Goal: Task Accomplishment & Management: Use online tool/utility

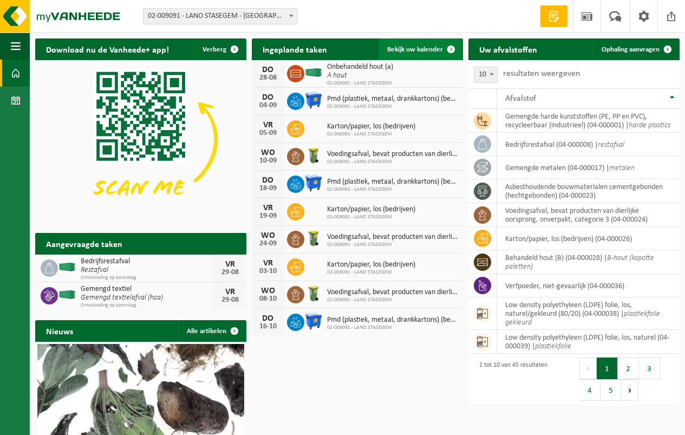
click at [419, 49] on span "Bekijk uw kalender" at bounding box center [415, 49] width 56 height 7
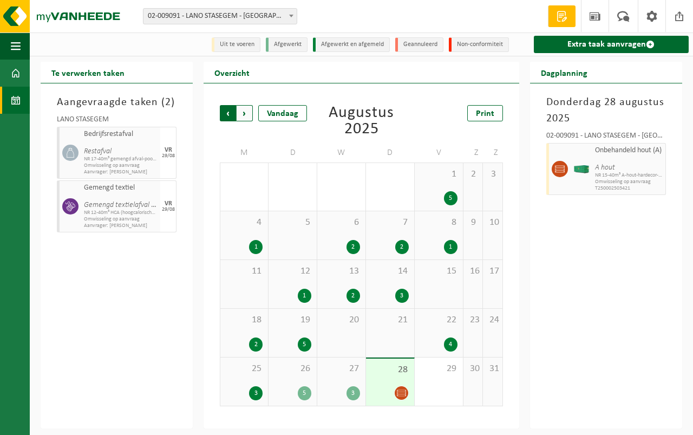
click at [242, 113] on span "Volgende" at bounding box center [245, 113] width 16 height 16
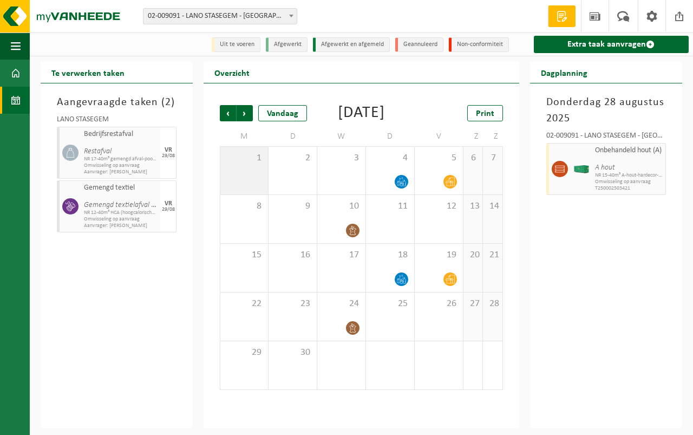
click at [253, 187] on div "1" at bounding box center [244, 171] width 48 height 48
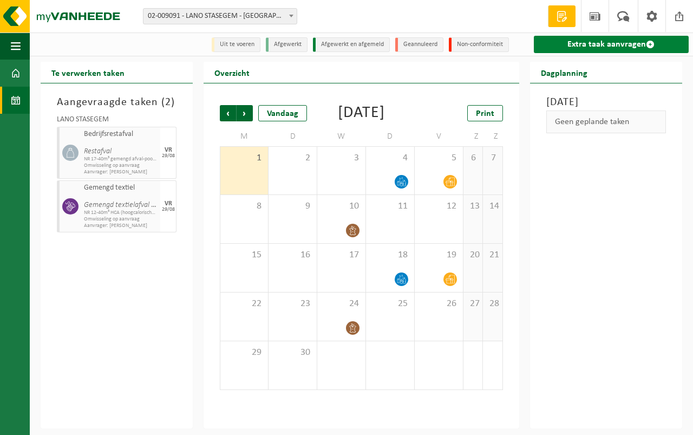
click at [590, 43] on link "Extra taak aanvragen" at bounding box center [611, 44] width 155 height 17
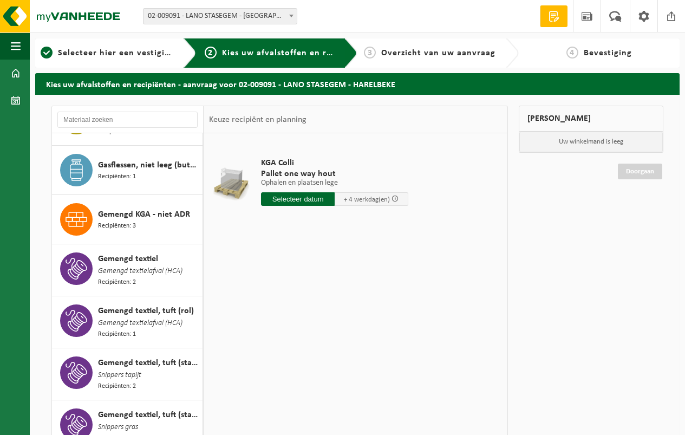
scroll to position [487, 0]
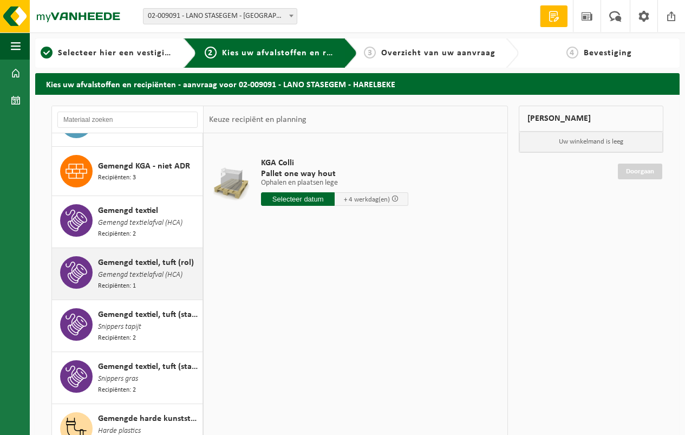
click at [122, 269] on span "Gemengd textielafval (HCA)" at bounding box center [140, 275] width 84 height 12
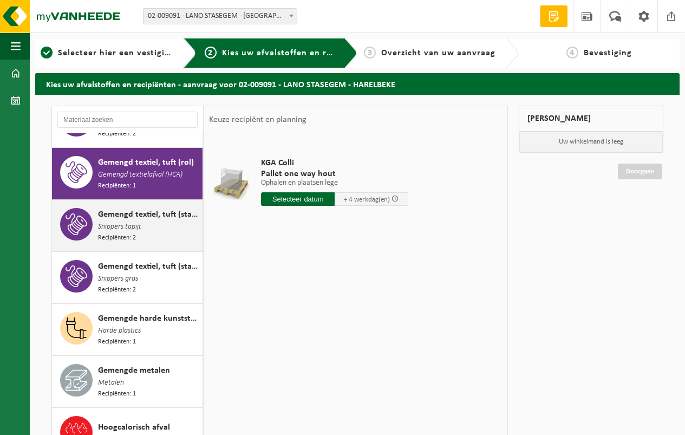
scroll to position [596, 0]
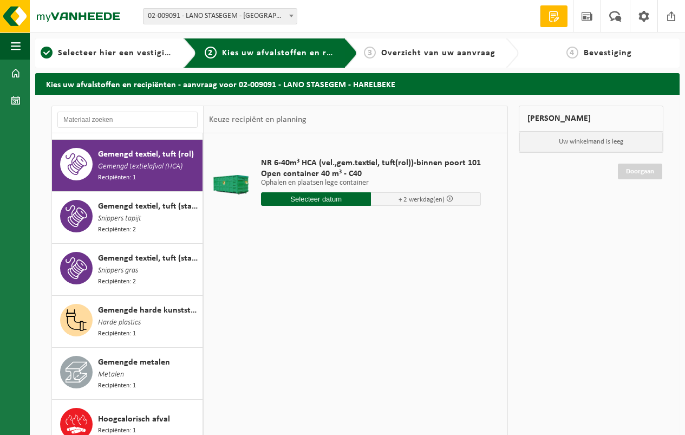
click at [315, 197] on input "text" at bounding box center [316, 199] width 110 height 14
click at [384, 224] on icon at bounding box center [384, 223] width 3 height 5
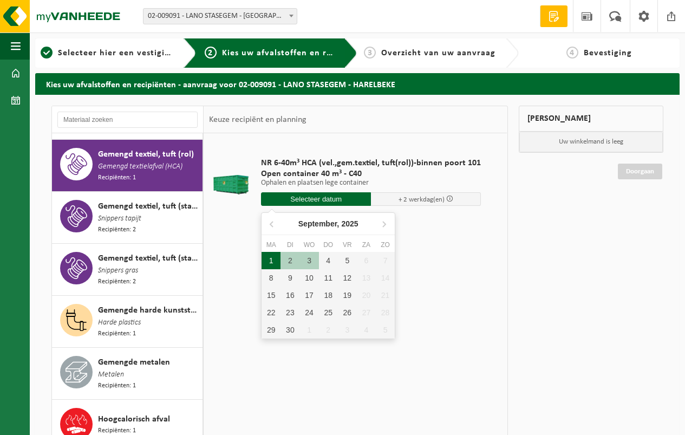
click at [272, 258] on div "1" at bounding box center [271, 260] width 19 height 17
type input "Van 2025-09-01"
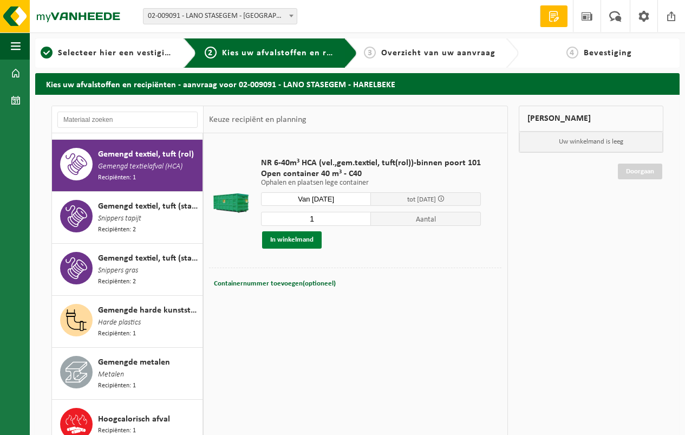
click at [287, 238] on button "In winkelmand" at bounding box center [292, 239] width 60 height 17
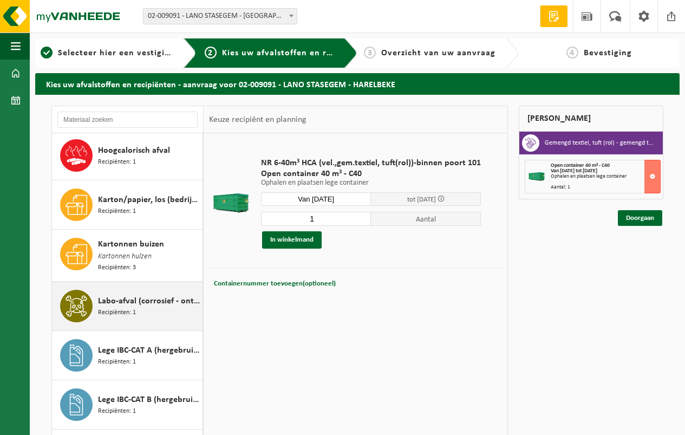
scroll to position [866, 0]
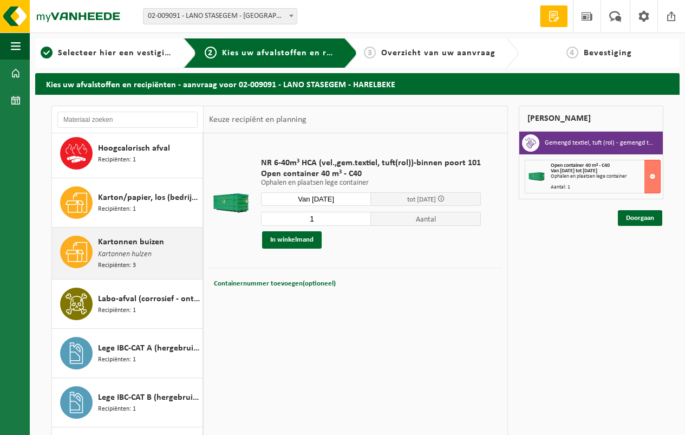
click at [126, 236] on span "Kartonnen buizen" at bounding box center [131, 242] width 66 height 13
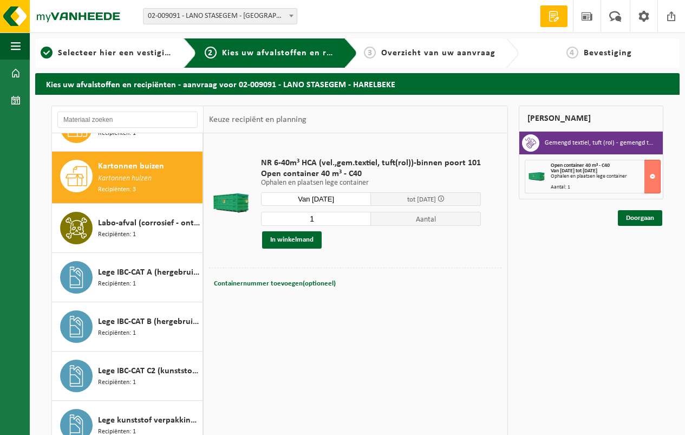
scroll to position [946, 0]
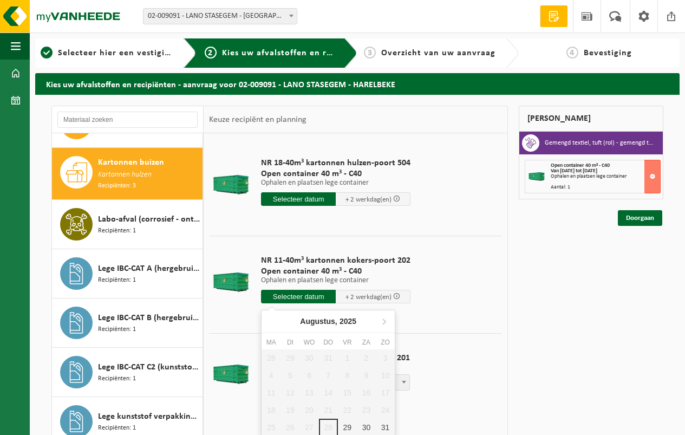
click at [297, 293] on input "text" at bounding box center [298, 297] width 75 height 14
drag, startPoint x: 297, startPoint y: 293, endPoint x: 291, endPoint y: 292, distance: 5.5
click at [297, 293] on input "text" at bounding box center [298, 297] width 75 height 14
click at [384, 319] on icon at bounding box center [383, 320] width 17 height 17
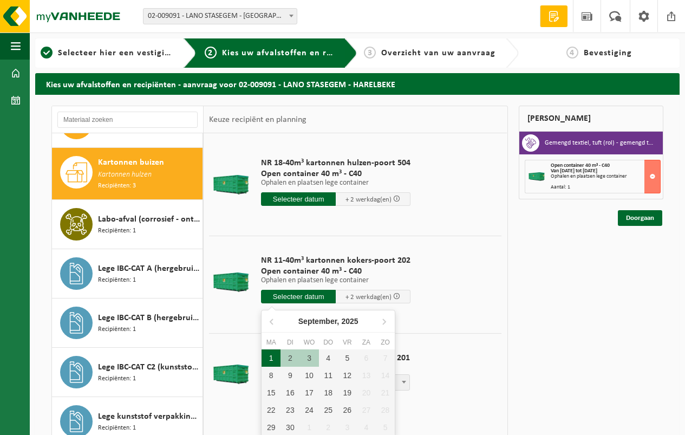
click at [270, 355] on div "1" at bounding box center [271, 357] width 19 height 17
type input "Van 2025-09-01"
type input "2025-09-01"
click at [270, 355] on div "1" at bounding box center [271, 357] width 19 height 17
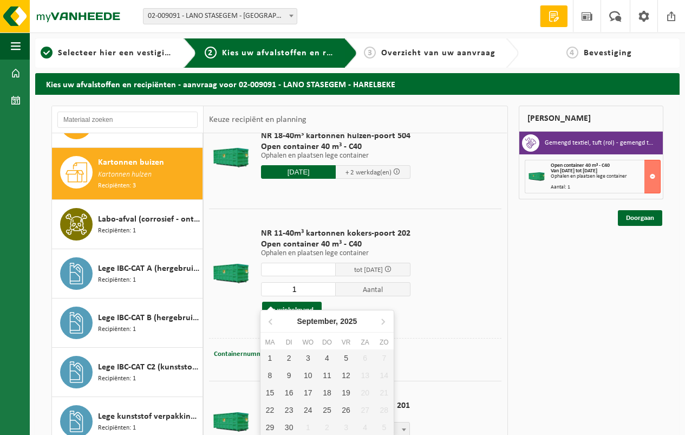
scroll to position [42, 0]
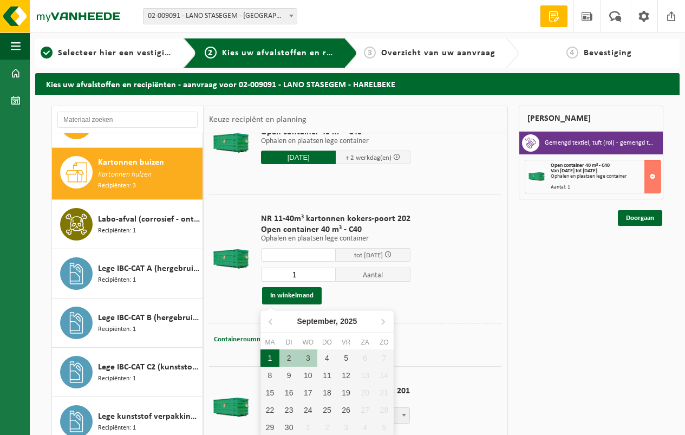
click at [269, 357] on div "1" at bounding box center [269, 357] width 19 height 17
type input "Van 2025-09-01"
click at [269, 357] on div "1" at bounding box center [269, 357] width 19 height 17
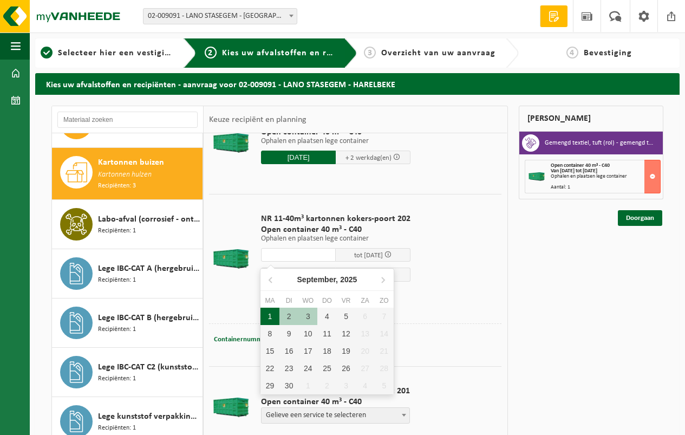
click at [267, 313] on div "1" at bounding box center [269, 316] width 19 height 17
type input "Van 2025-09-01"
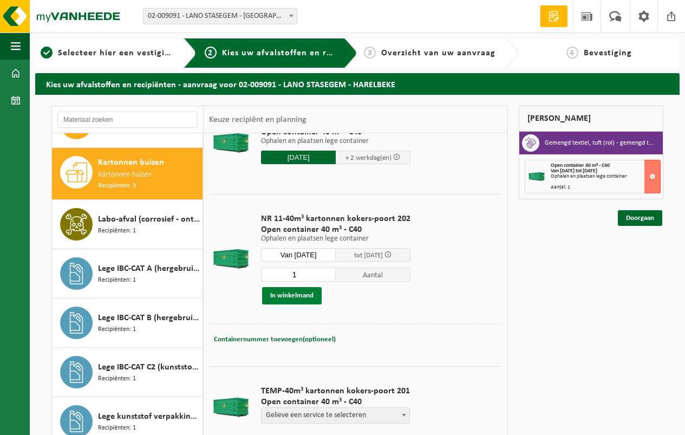
click at [287, 294] on button "In winkelmand" at bounding box center [292, 295] width 60 height 17
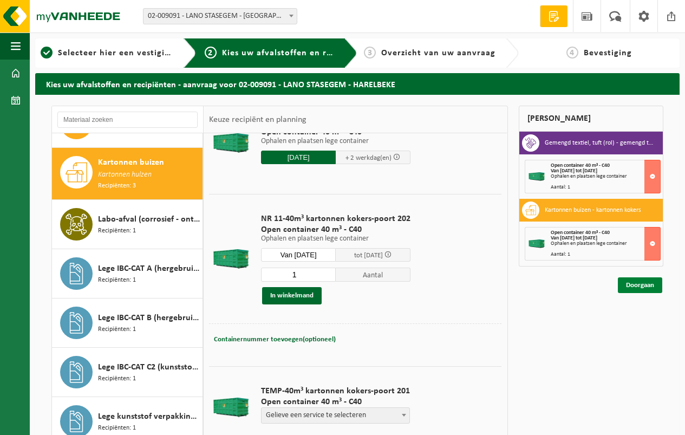
click at [631, 283] on link "Doorgaan" at bounding box center [640, 285] width 44 height 16
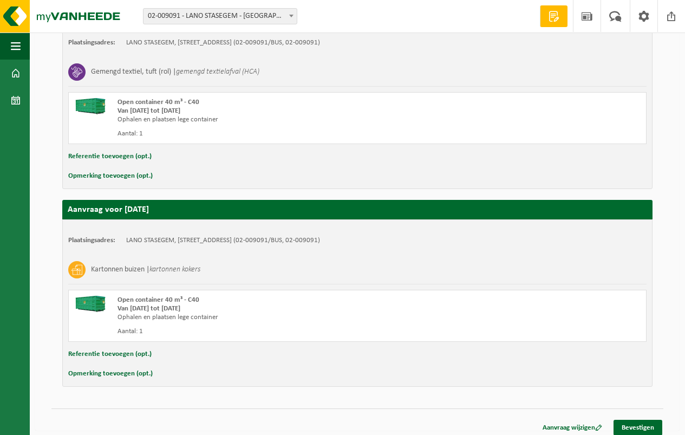
scroll to position [227, 0]
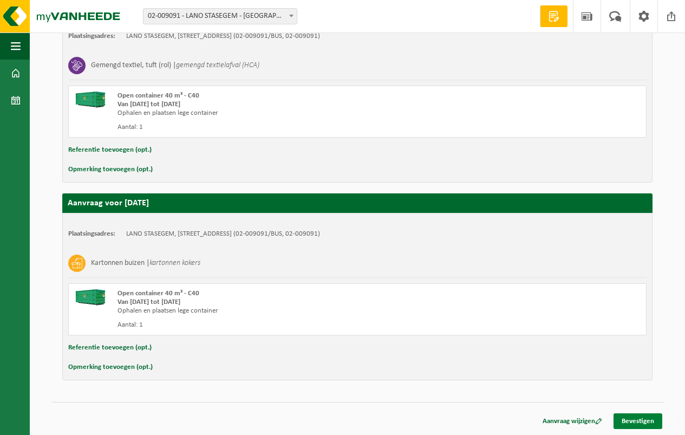
click at [631, 417] on link "Bevestigen" at bounding box center [637, 421] width 49 height 16
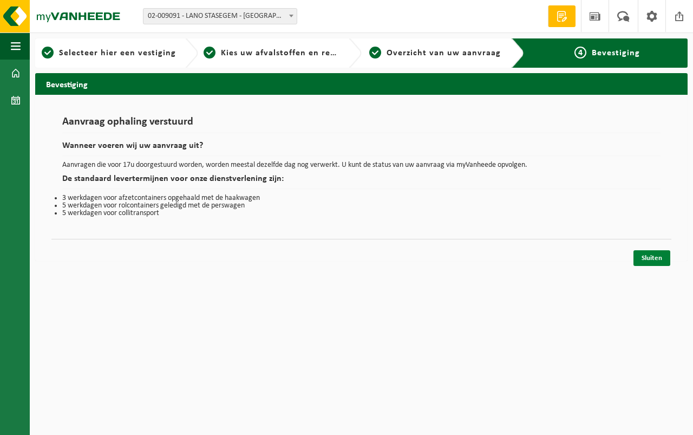
click at [650, 257] on link "Sluiten" at bounding box center [651, 258] width 37 height 16
